Goal: Information Seeking & Learning: Get advice/opinions

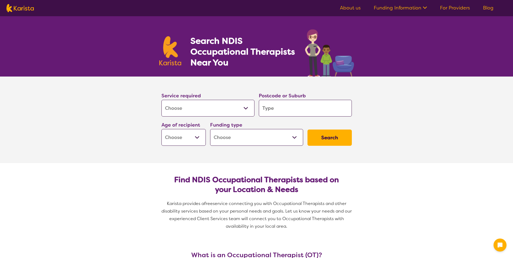
select select "[MEDICAL_DATA]"
click at [249, 108] on select "Allied Health Assistant Assessment ([MEDICAL_DATA] or [MEDICAL_DATA]) Behaviour…" at bounding box center [208, 108] width 93 height 17
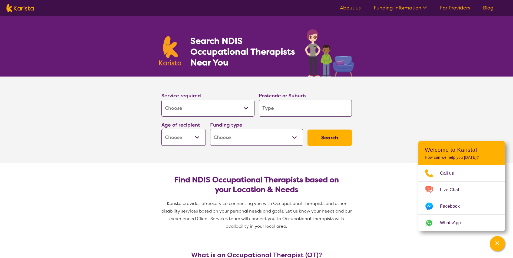
click at [288, 107] on input "search" at bounding box center [305, 108] width 93 height 17
type input "4"
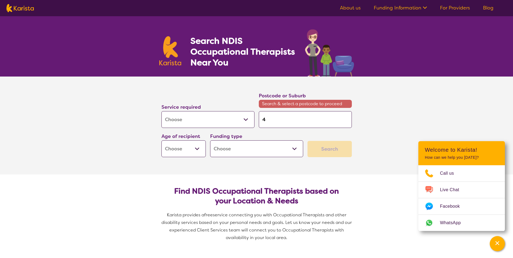
type input "40"
type input "405"
type input "4059"
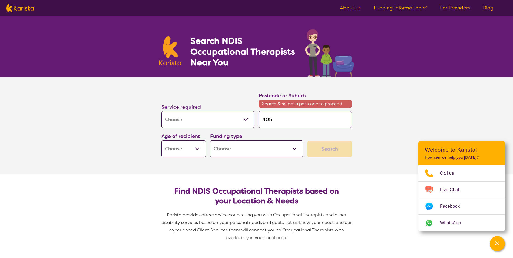
type input "4059"
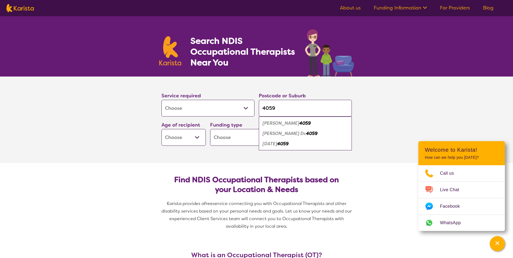
type input "4059"
click at [284, 144] on em "4059" at bounding box center [282, 144] width 11 height 6
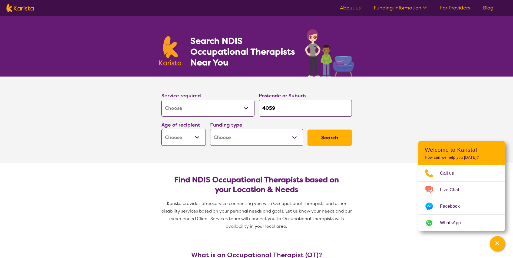
click at [340, 141] on button "Search" at bounding box center [330, 138] width 44 height 16
click at [190, 140] on select "Early Childhood - 0 to 9 Child - 10 to 11 Adolescent - 12 to 17 Adult - 18 to 6…" at bounding box center [184, 137] width 44 height 17
select select "AD"
click at [162, 129] on select "Early Childhood - 0 to 9 Child - 10 to 11 Adolescent - 12 to 17 Adult - 18 to 6…" at bounding box center [184, 137] width 44 height 17
select select "AD"
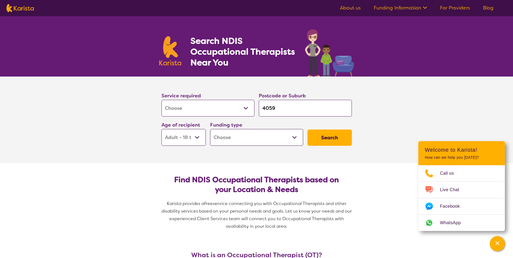
click at [324, 140] on button "Search" at bounding box center [330, 138] width 44 height 16
click at [264, 137] on select "Home Care Package (HCP) National Disability Insurance Scheme (NDIS) I don't know" at bounding box center [256, 137] width 93 height 17
select select "NDIS"
click at [210, 129] on select "Home Care Package (HCP) National Disability Insurance Scheme (NDIS) I don't know" at bounding box center [256, 137] width 93 height 17
select select "NDIS"
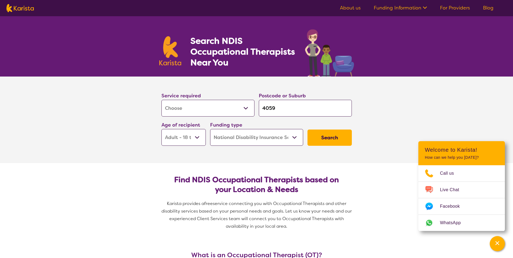
click at [337, 137] on button "Search" at bounding box center [330, 138] width 44 height 16
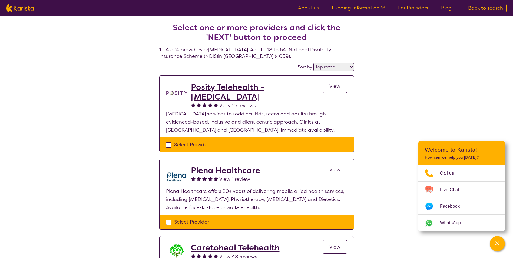
click at [335, 68] on select "Highly reviewed Top rated" at bounding box center [334, 67] width 41 height 8
select select "highly_reviewed"
click at [314, 63] on select "Highly reviewed Top rated" at bounding box center [334, 67] width 41 height 8
